Goal: Check status: Check status

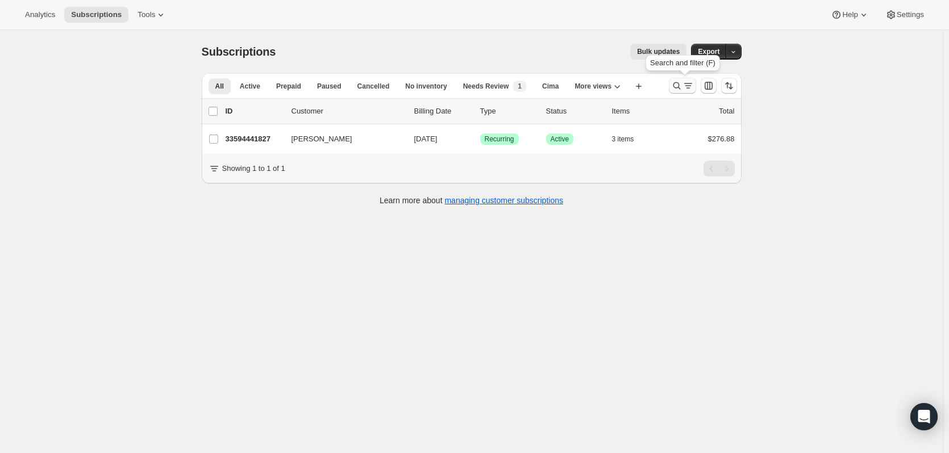
click at [682, 85] on icon "Search and filter results" at bounding box center [676, 85] width 11 height 11
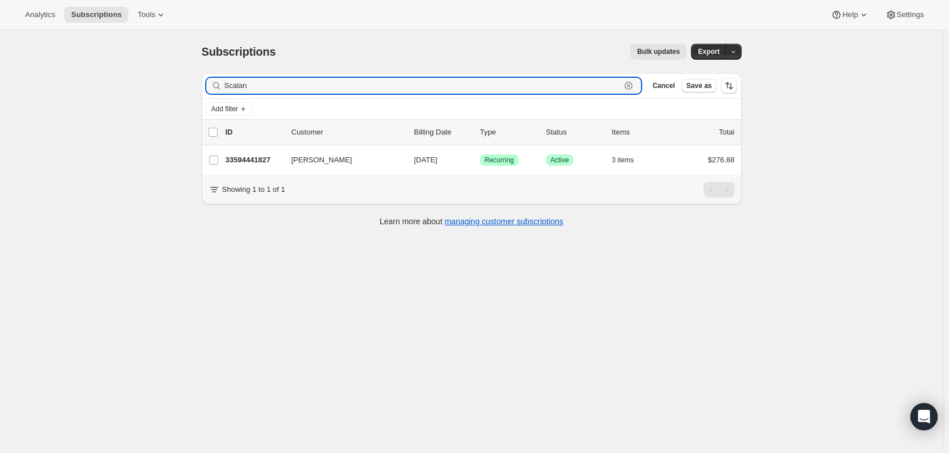
click at [631, 87] on icon "button" at bounding box center [628, 85] width 11 height 11
paste input "[PERSON_NAME]"
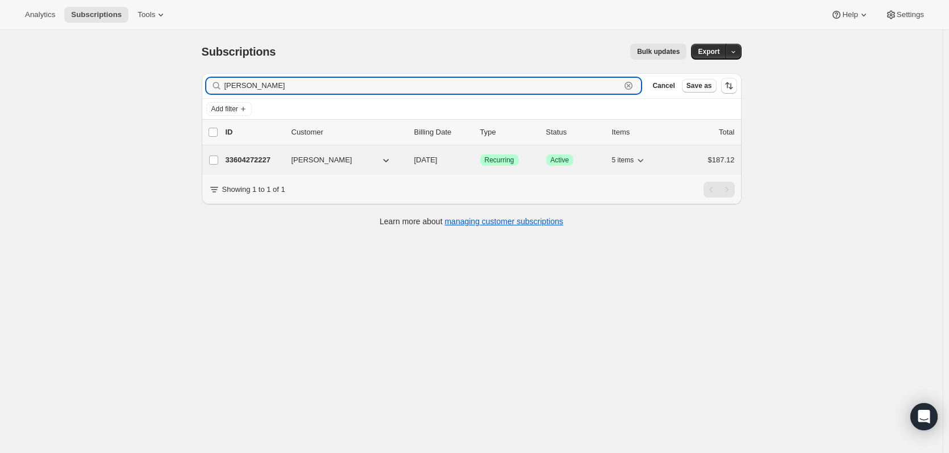
type input "[PERSON_NAME]"
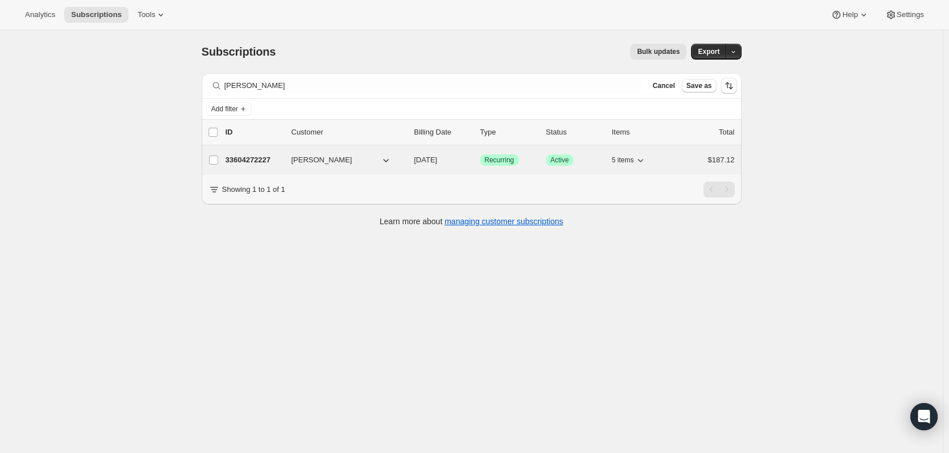
click at [266, 157] on p "33604272227" at bounding box center [254, 160] width 57 height 11
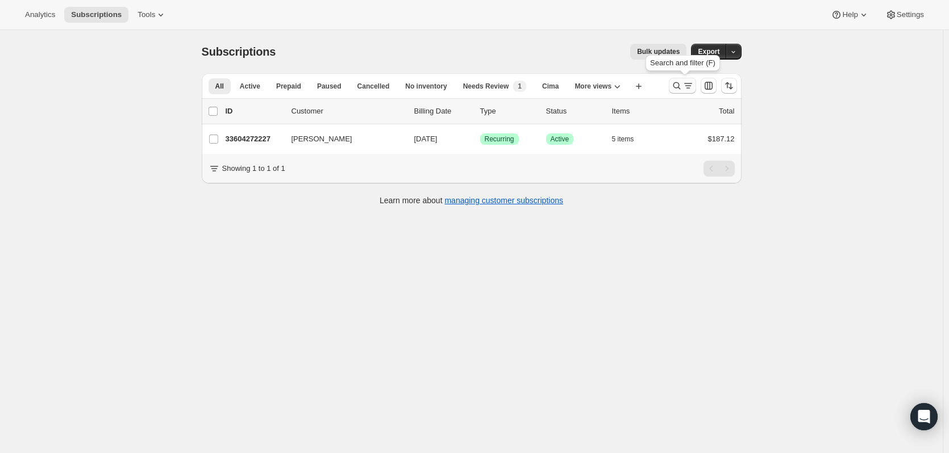
click at [677, 89] on icon "Search and filter results" at bounding box center [676, 85] width 11 height 11
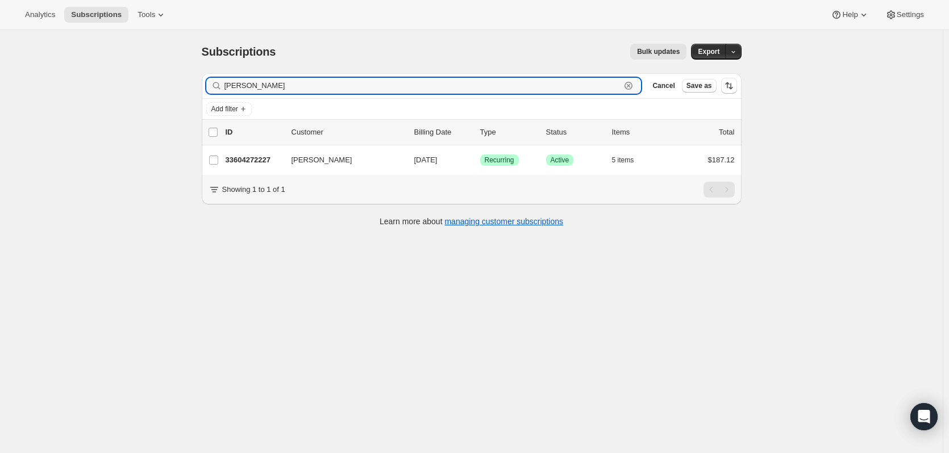
click at [625, 81] on icon "button" at bounding box center [628, 85] width 11 height 11
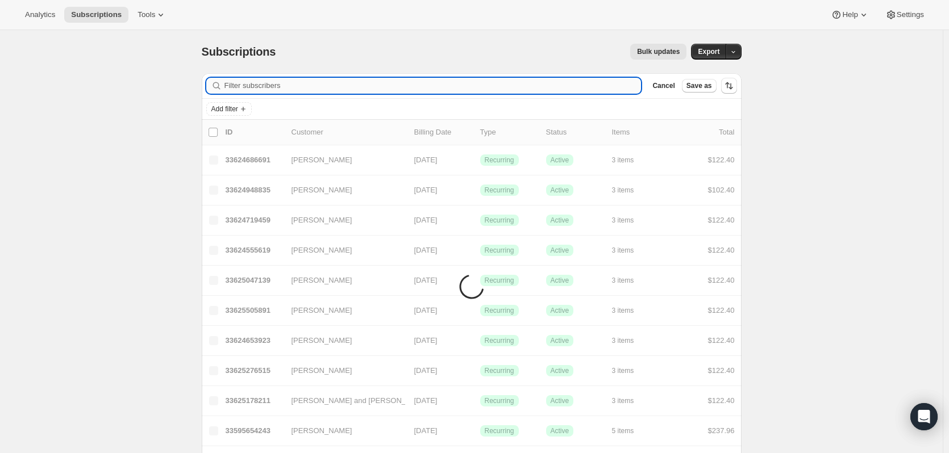
paste input "[PERSON_NAME]"
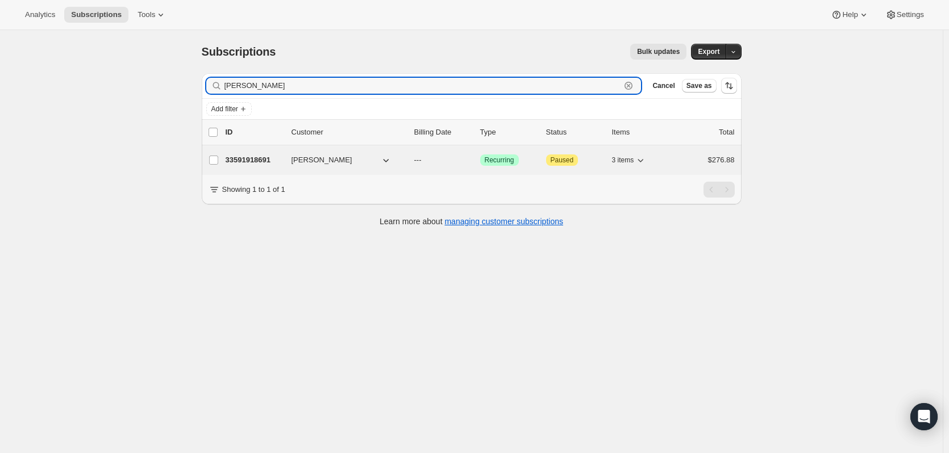
type input "[PERSON_NAME]"
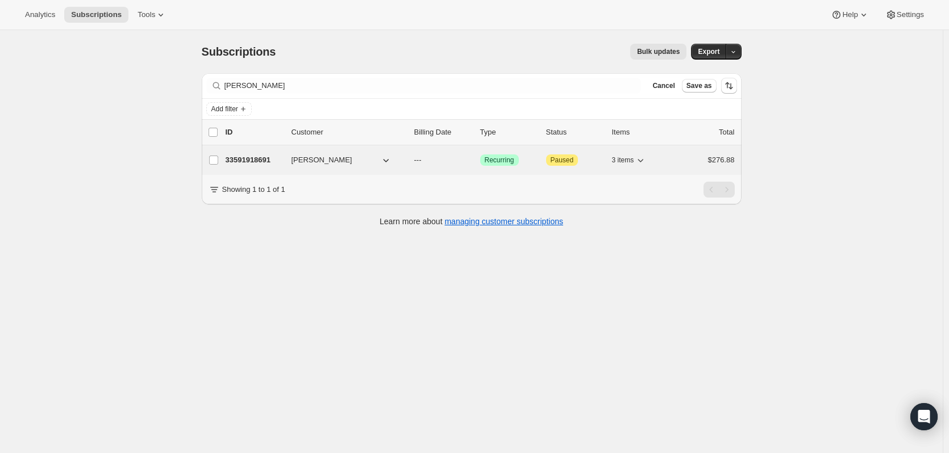
click at [262, 157] on p "33591918691" at bounding box center [254, 160] width 57 height 11
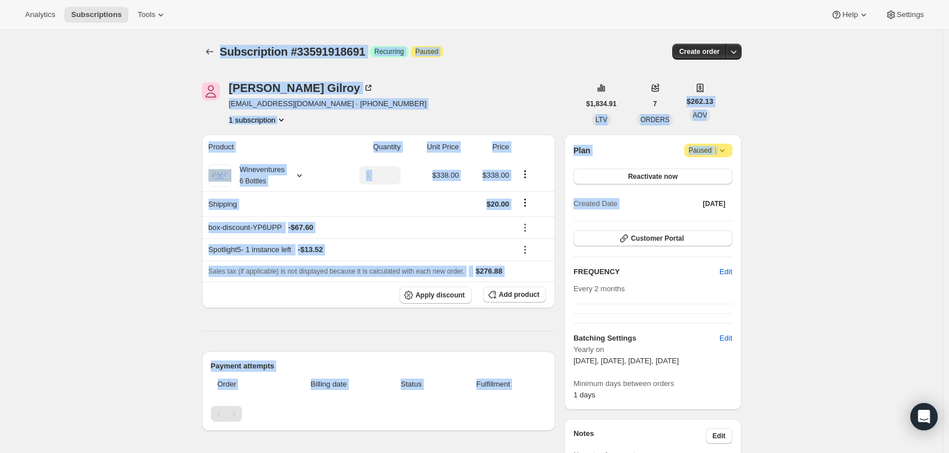
drag, startPoint x: 182, startPoint y: 35, endPoint x: 809, endPoint y: 298, distance: 680.3
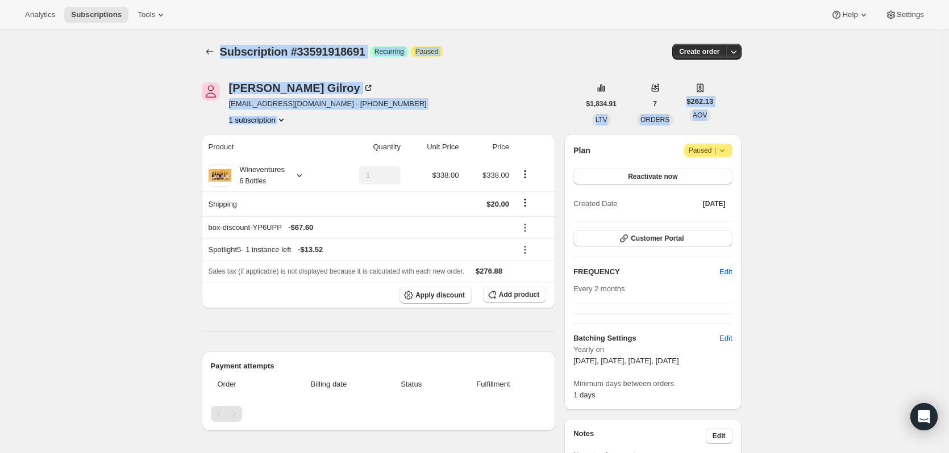
drag, startPoint x: 148, startPoint y: 45, endPoint x: 196, endPoint y: 301, distance: 260.6
